Goal: Find contact information: Find contact information

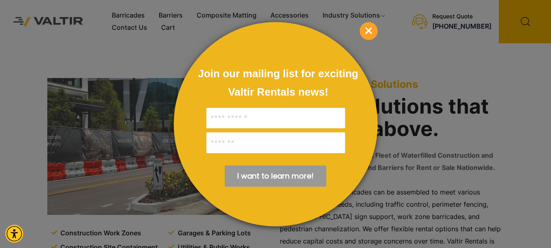
drag, startPoint x: 369, startPoint y: 33, endPoint x: 379, endPoint y: 49, distance: 18.1
click at [370, 33] on span "×" at bounding box center [369, 31] width 18 height 18
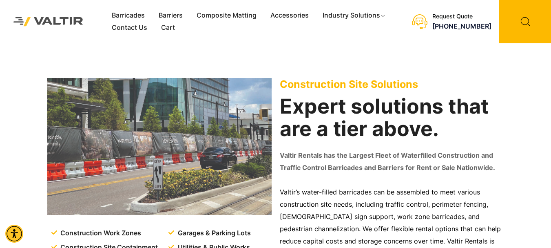
drag, startPoint x: 474, startPoint y: 15, endPoint x: 466, endPoint y: 16, distance: 8.6
click at [466, 16] on div "Request Quote" at bounding box center [461, 16] width 59 height 7
click at [340, 54] on div "Construction Work Zones Construction Site Containment Perimeter Fencing Traffic…" at bounding box center [275, 176] width 465 height 267
click at [131, 27] on link "Contact Us" at bounding box center [129, 28] width 49 height 12
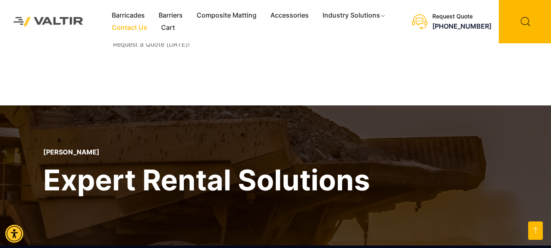
scroll to position [688, 0]
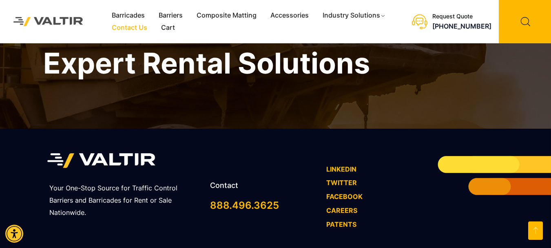
click at [360, 192] on link "FACEBOOK" at bounding box center [344, 196] width 36 height 8
click at [542, 228] on icon "Open this option" at bounding box center [535, 230] width 15 height 18
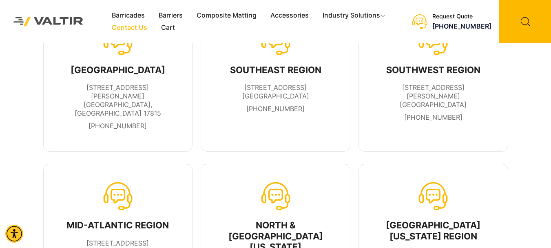
scroll to position [82, 0]
